Goal: Transaction & Acquisition: Purchase product/service

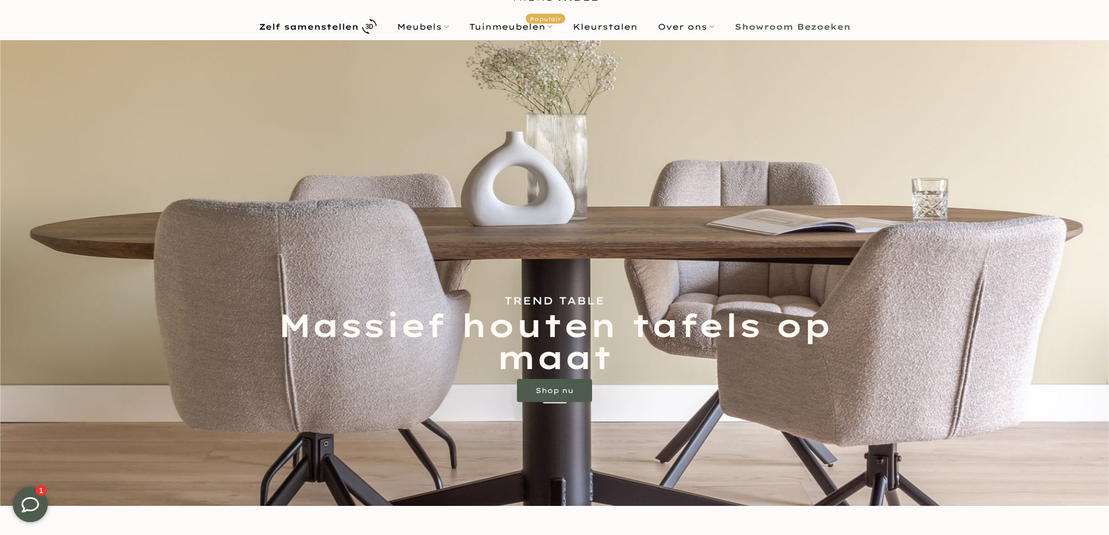
scroll to position [175, 0]
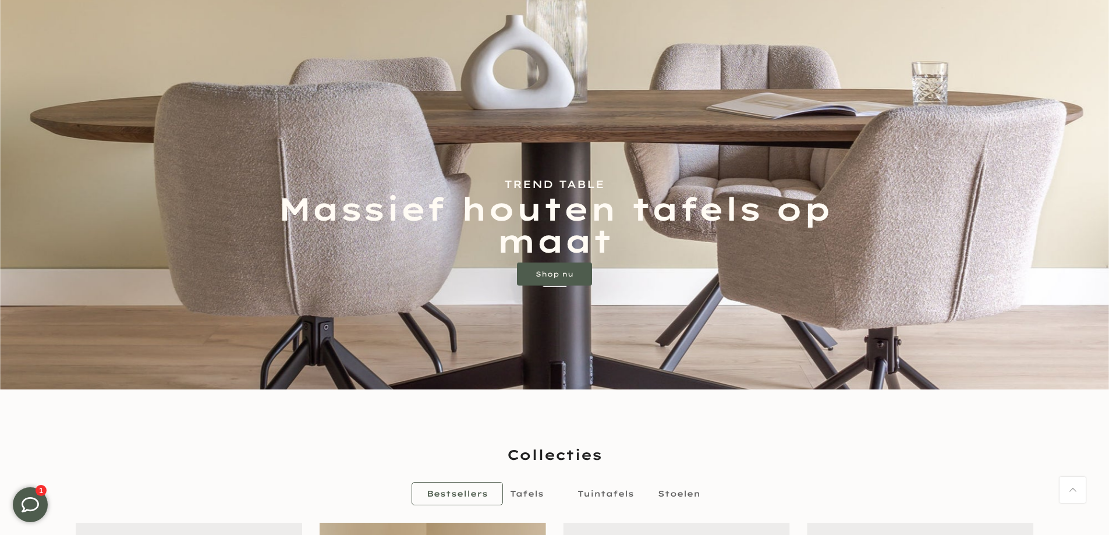
drag, startPoint x: 557, startPoint y: 275, endPoint x: 315, endPoint y: 306, distance: 244.0
click at [315, 306] on img at bounding box center [554, 157] width 1109 height 466
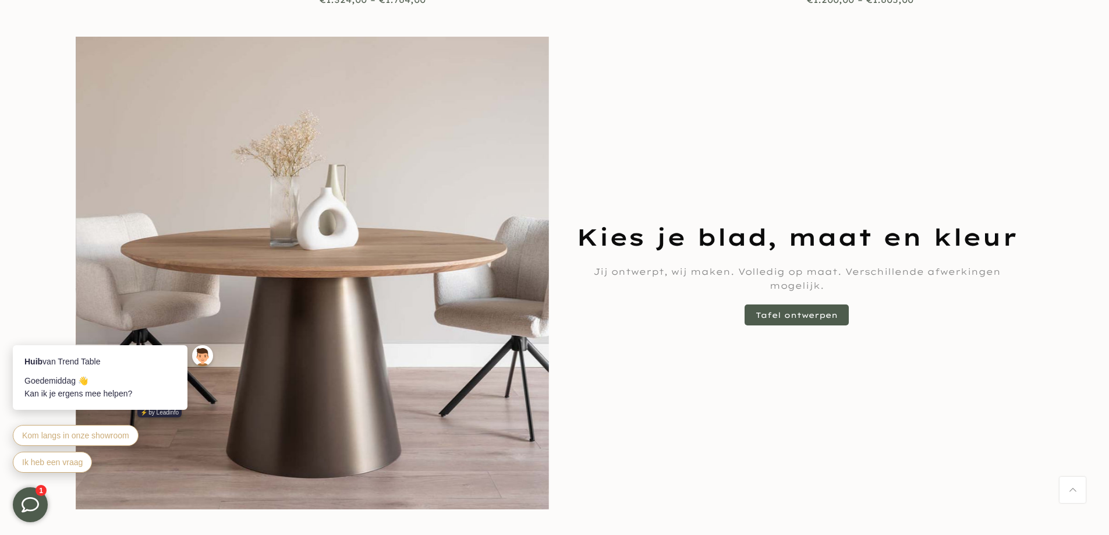
scroll to position [873, 0]
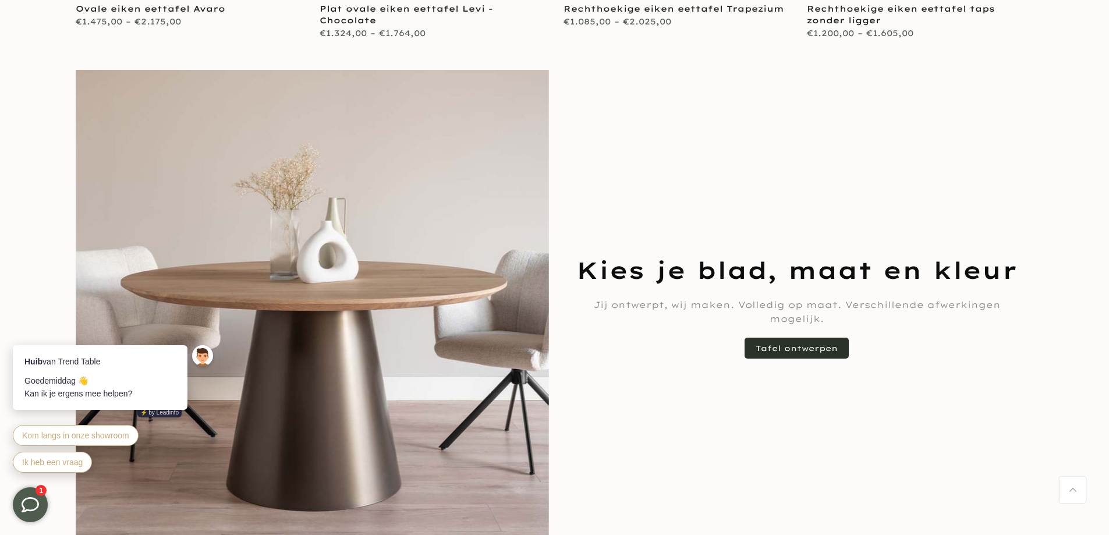
click at [787, 338] on link "Tafel ontwerpen" at bounding box center [796, 348] width 104 height 21
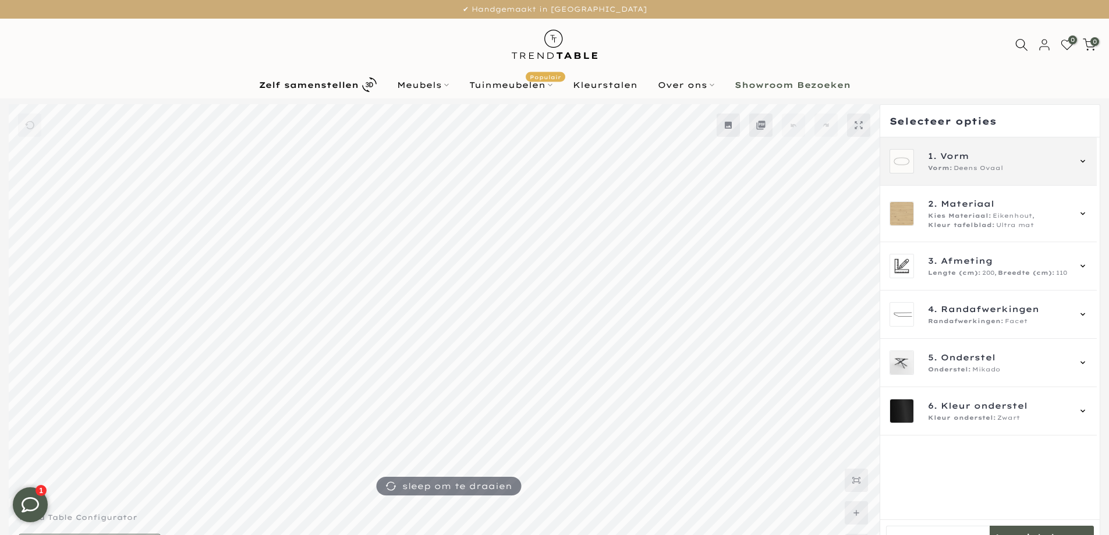
click at [967, 166] on span "Deens Ovaal" at bounding box center [977, 168] width 49 height 9
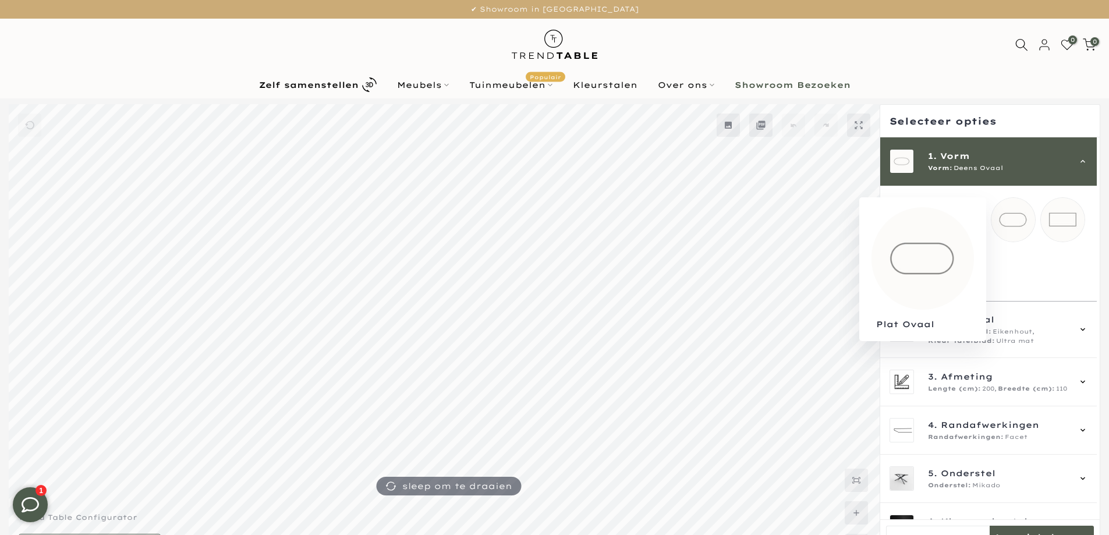
click at [1018, 221] on mmq-loader at bounding box center [1013, 220] width 44 height 44
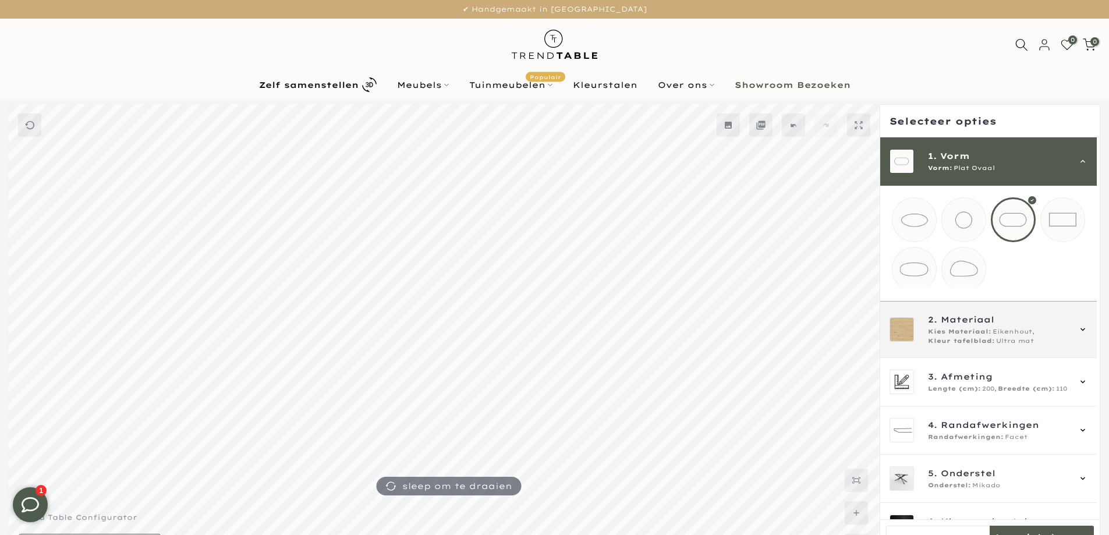
click at [968, 336] on span "Kies Materiaal:" at bounding box center [959, 331] width 63 height 9
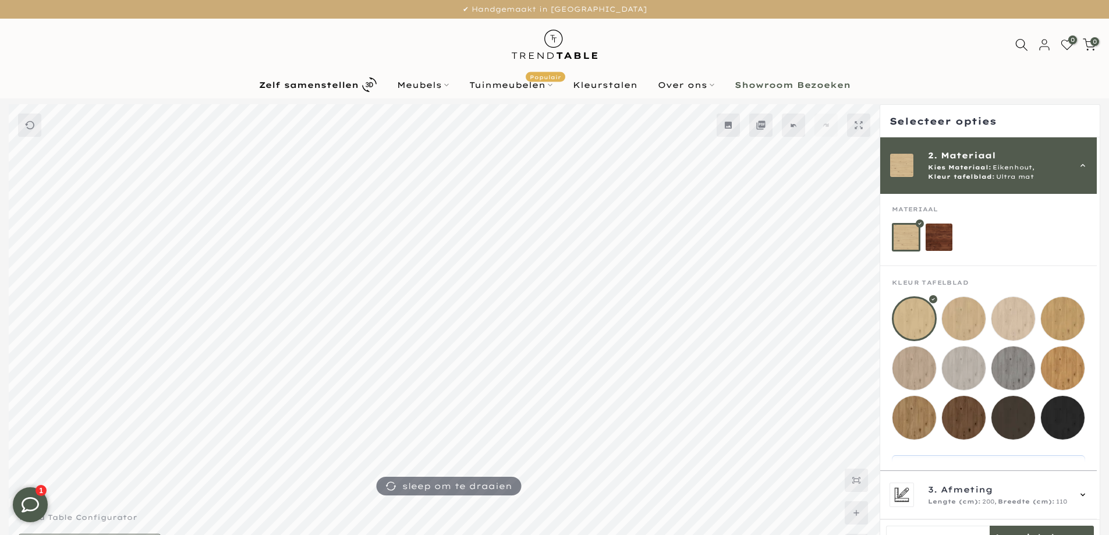
scroll to position [77, 0]
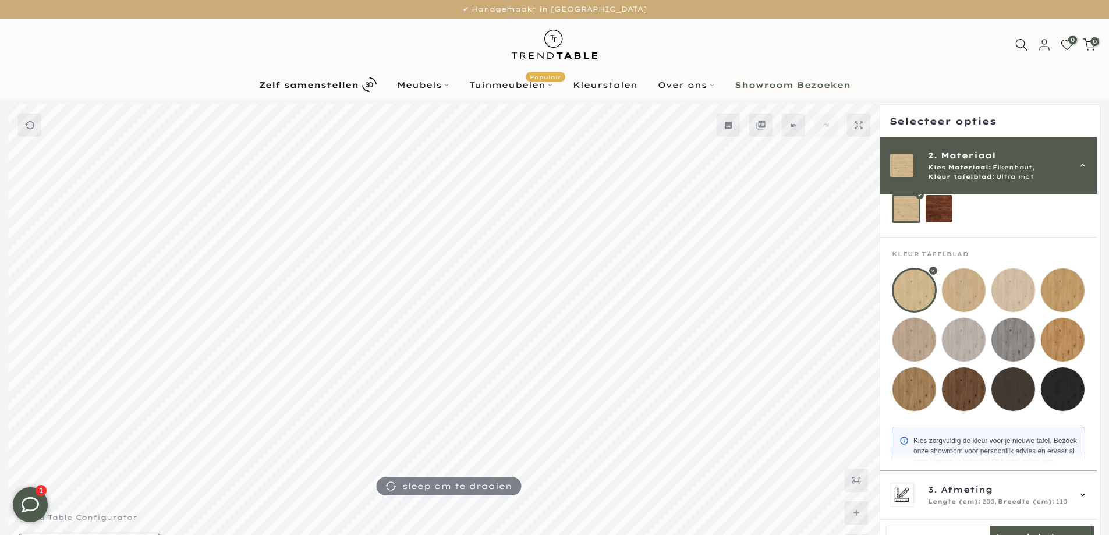
click at [912, 387] on mmq-loader at bounding box center [914, 389] width 44 height 44
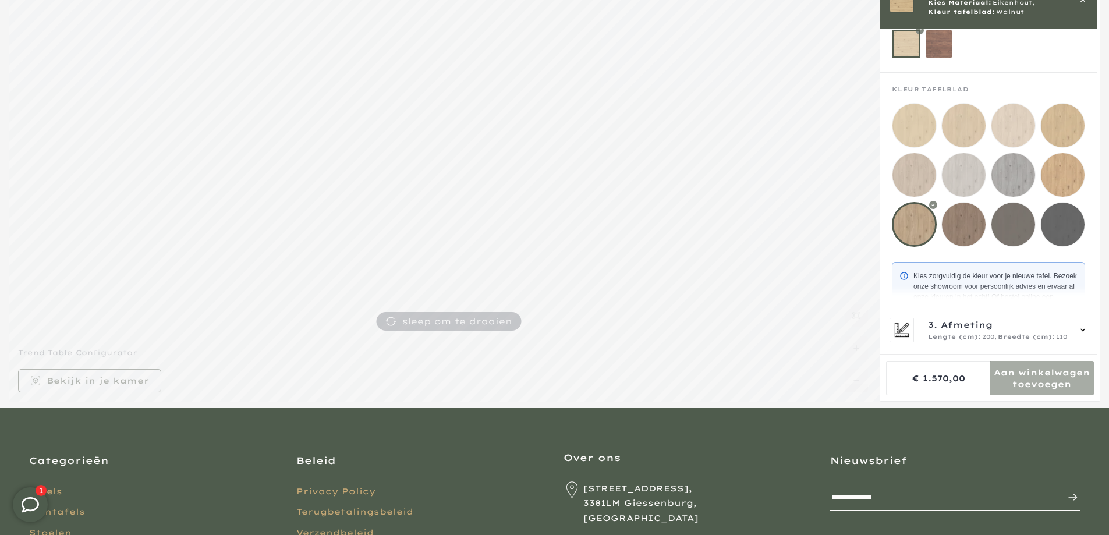
scroll to position [175, 0]
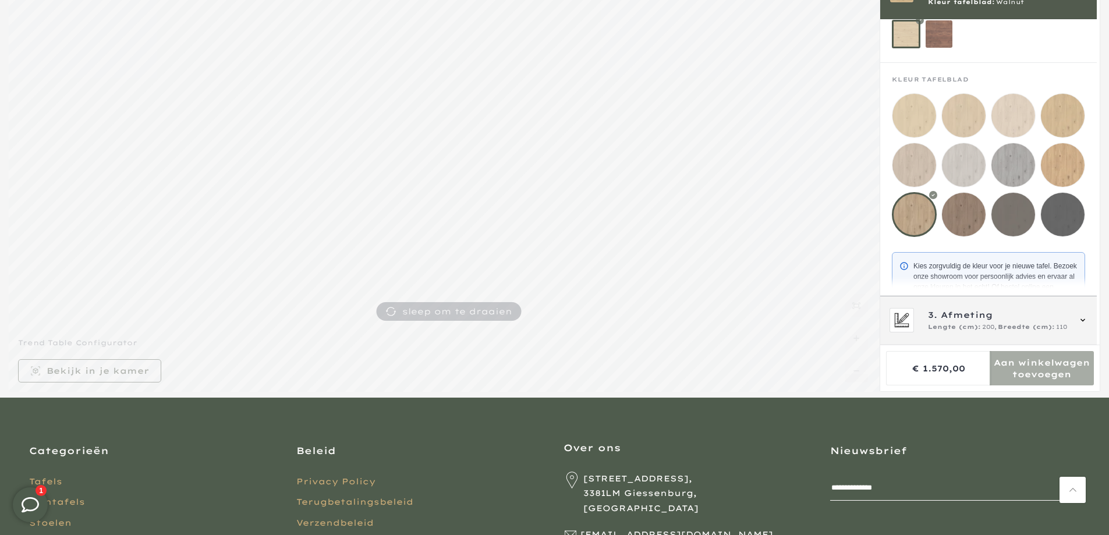
click at [932, 330] on span "Lengte (cm):" at bounding box center [954, 326] width 53 height 9
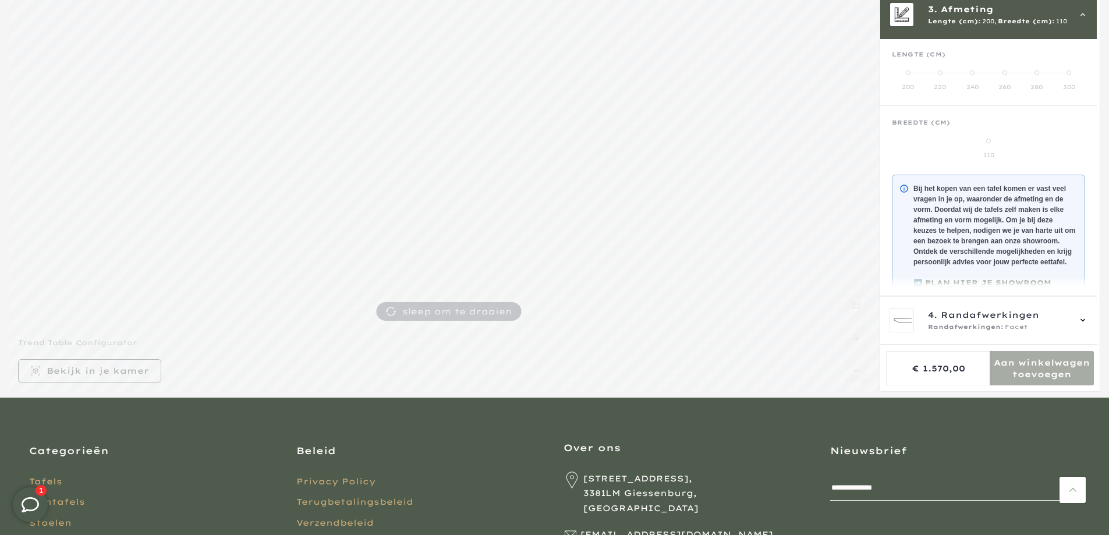
scroll to position [105, 0]
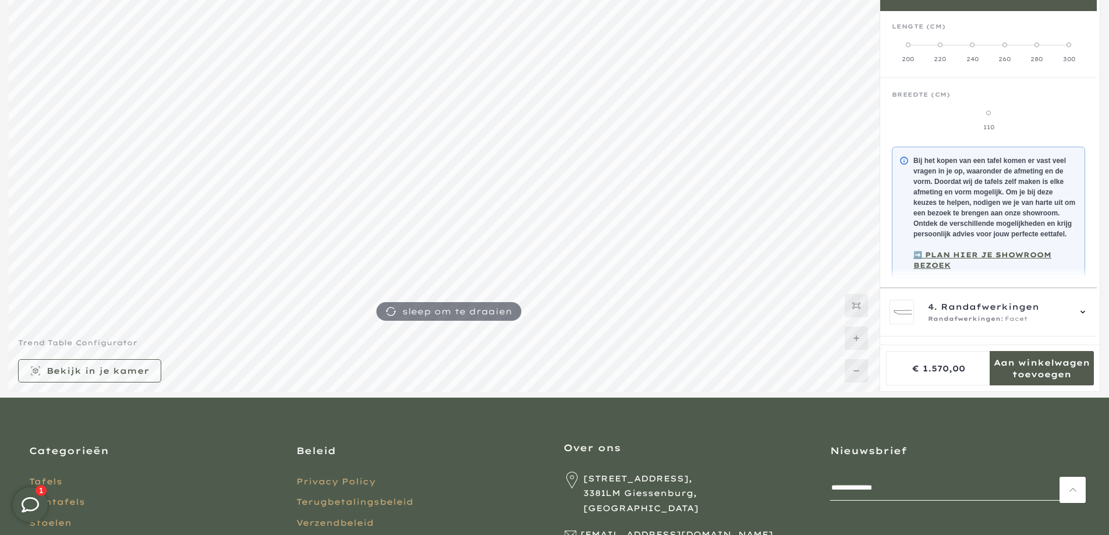
click at [939, 45] on span at bounding box center [939, 44] width 5 height 5
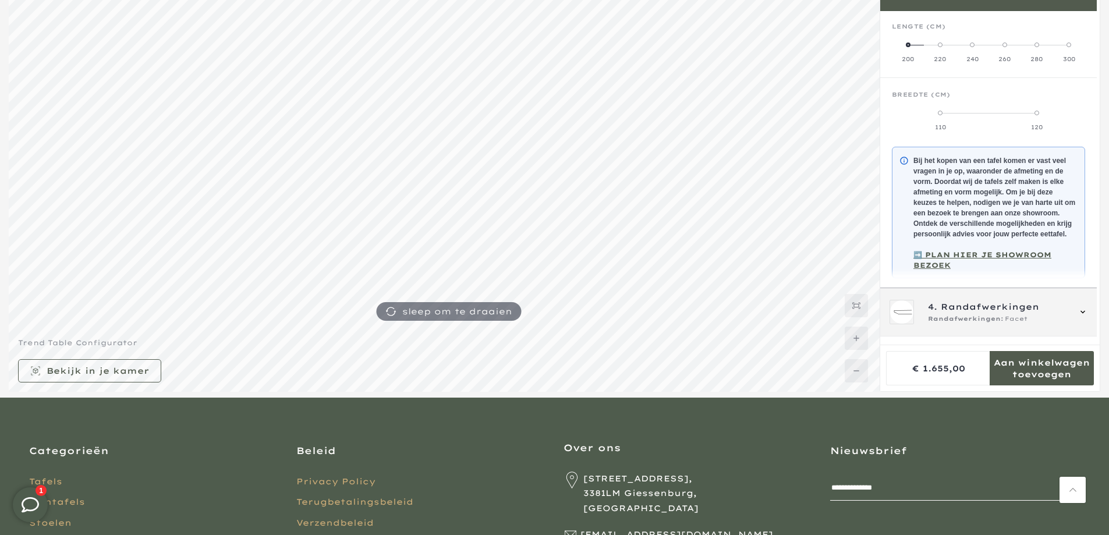
click at [957, 313] on span "Randafwerkingen" at bounding box center [989, 306] width 98 height 13
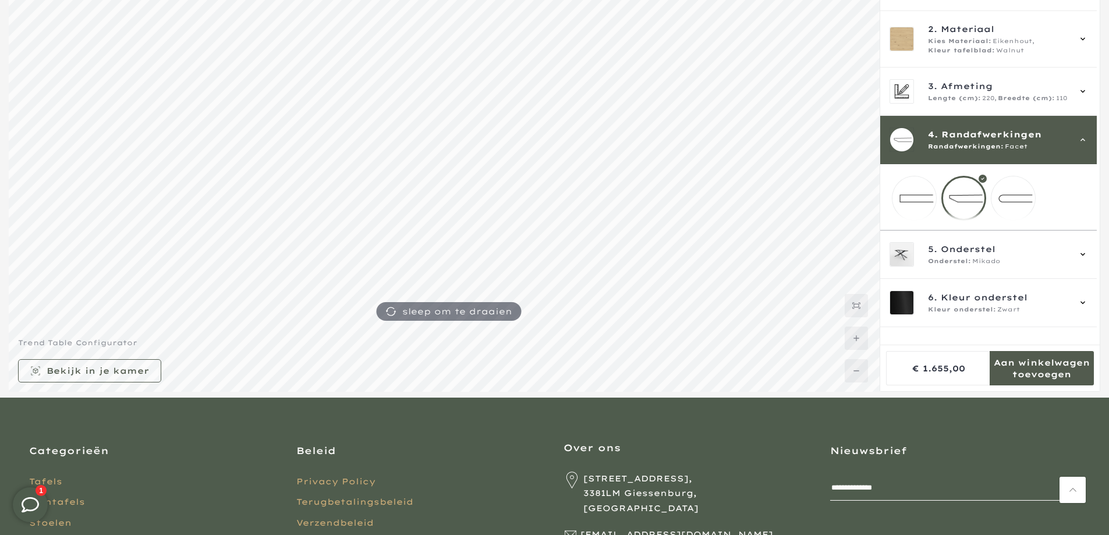
click at [969, 200] on div at bounding box center [963, 198] width 45 height 45
click at [933, 255] on span "5." at bounding box center [932, 249] width 9 height 13
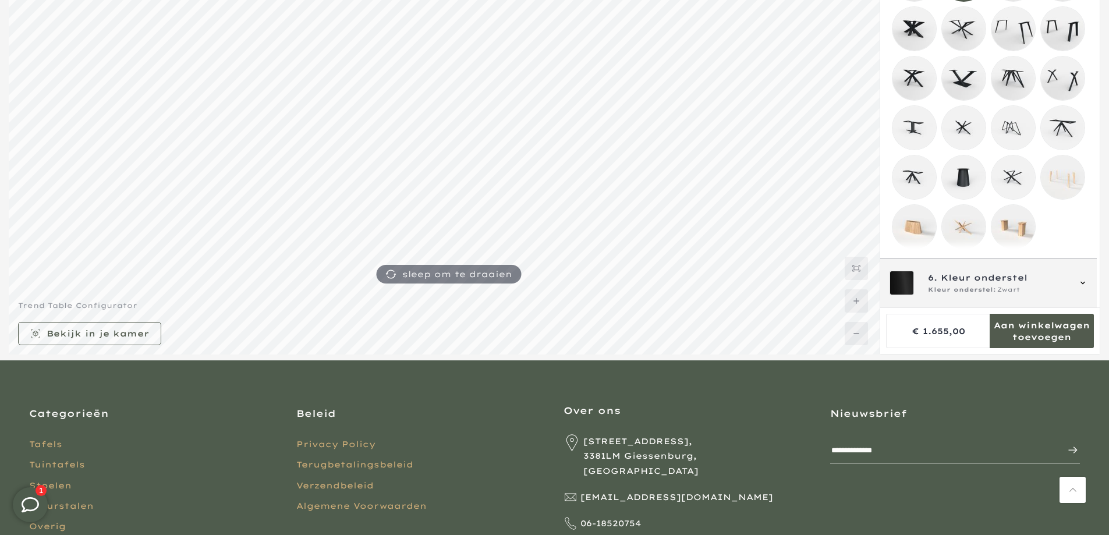
scroll to position [233, 0]
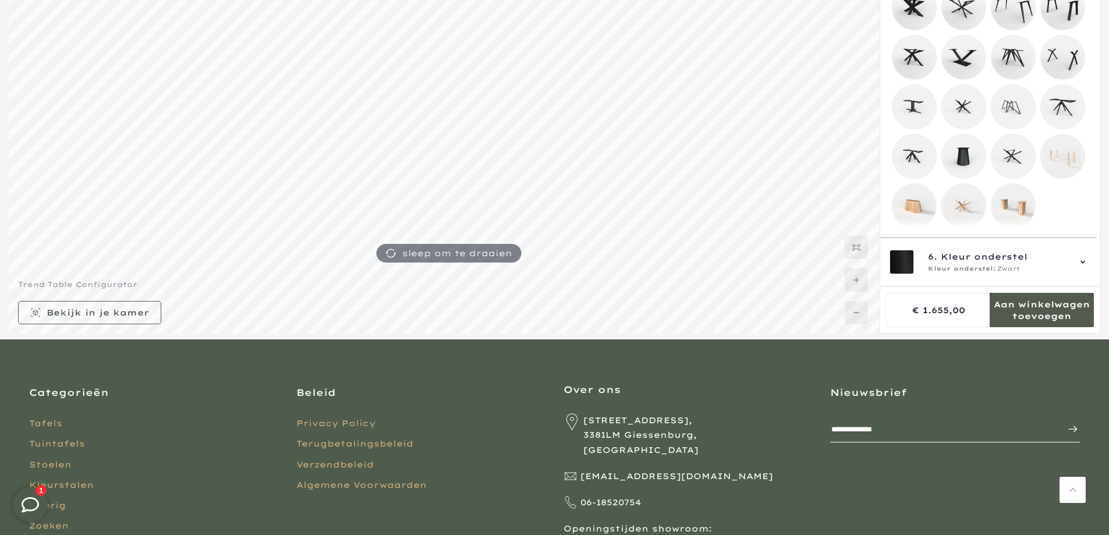
click at [1061, 148] on mmq-loader at bounding box center [1062, 156] width 44 height 44
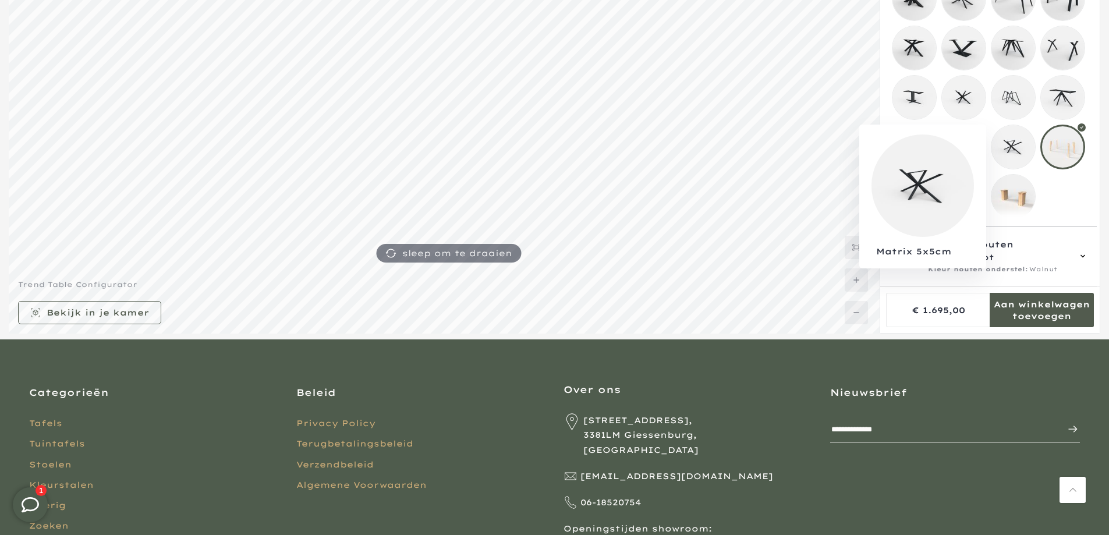
click at [1014, 147] on mmq-loader at bounding box center [1013, 147] width 44 height 44
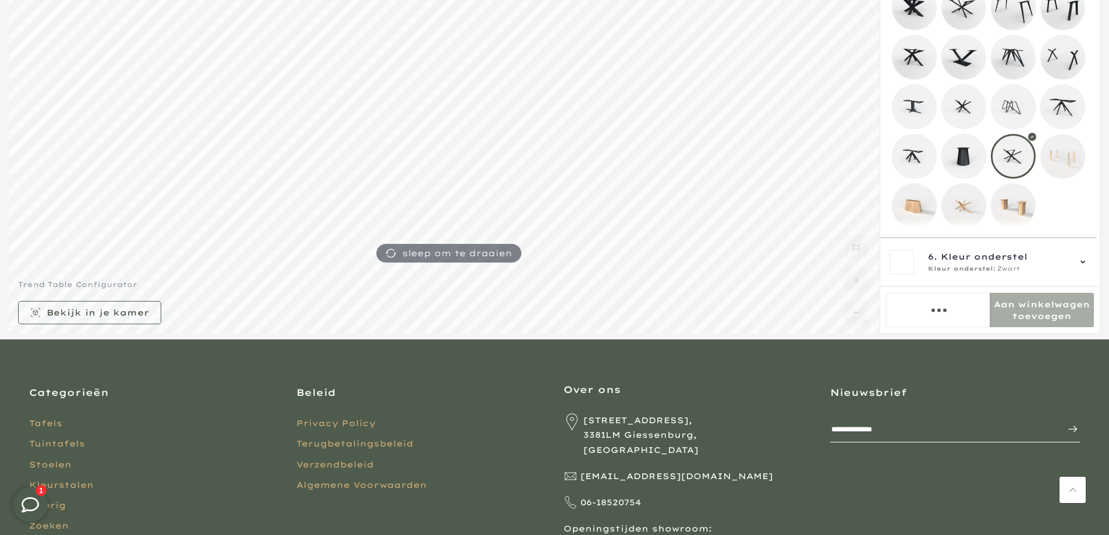
scroll to position [239, 0]
click at [1017, 92] on mmq-loader at bounding box center [1013, 107] width 44 height 44
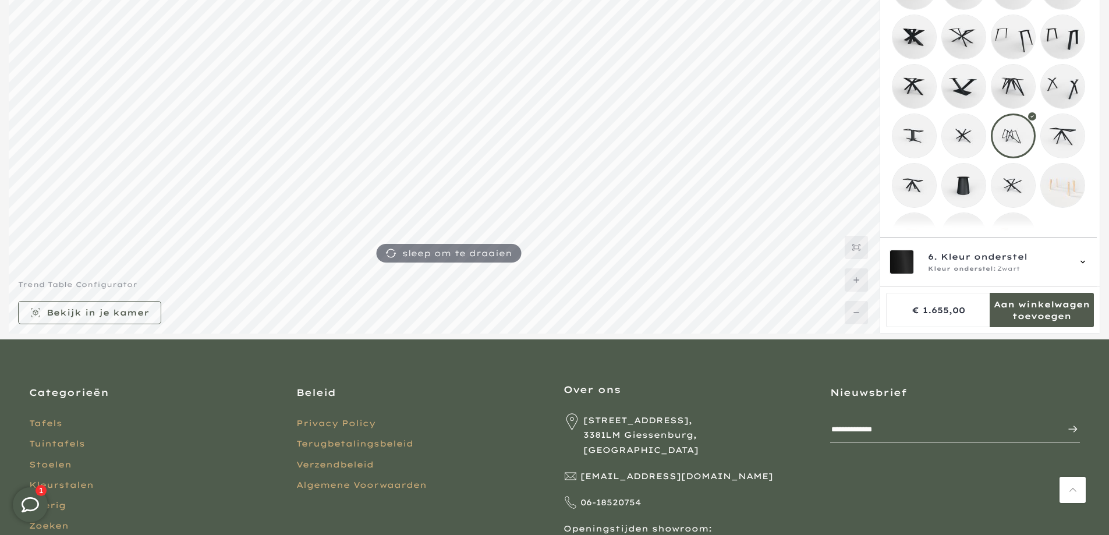
scroll to position [123, 0]
